Goal: Task Accomplishment & Management: Manage account settings

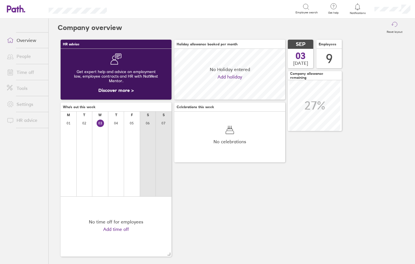
scroll to position [51, 111]
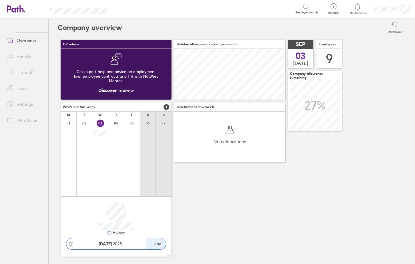
click at [15, 72] on span at bounding box center [9, 72] width 14 height 7
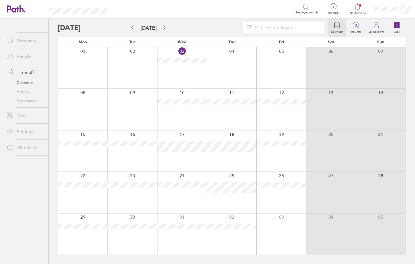
click at [357, 11] on span "Notifications" at bounding box center [357, 12] width 19 height 3
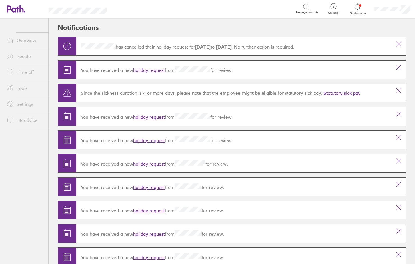
click at [29, 73] on link "Time off" at bounding box center [25, 72] width 46 height 11
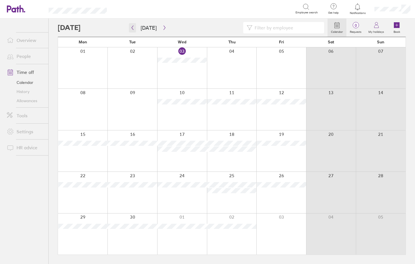
click at [132, 29] on icon "button" at bounding box center [132, 27] width 4 height 5
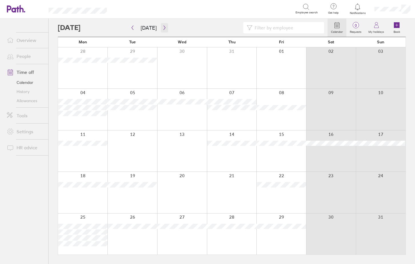
click at [163, 28] on icon "button" at bounding box center [164, 28] width 2 height 4
